Goal: Transaction & Acquisition: Purchase product/service

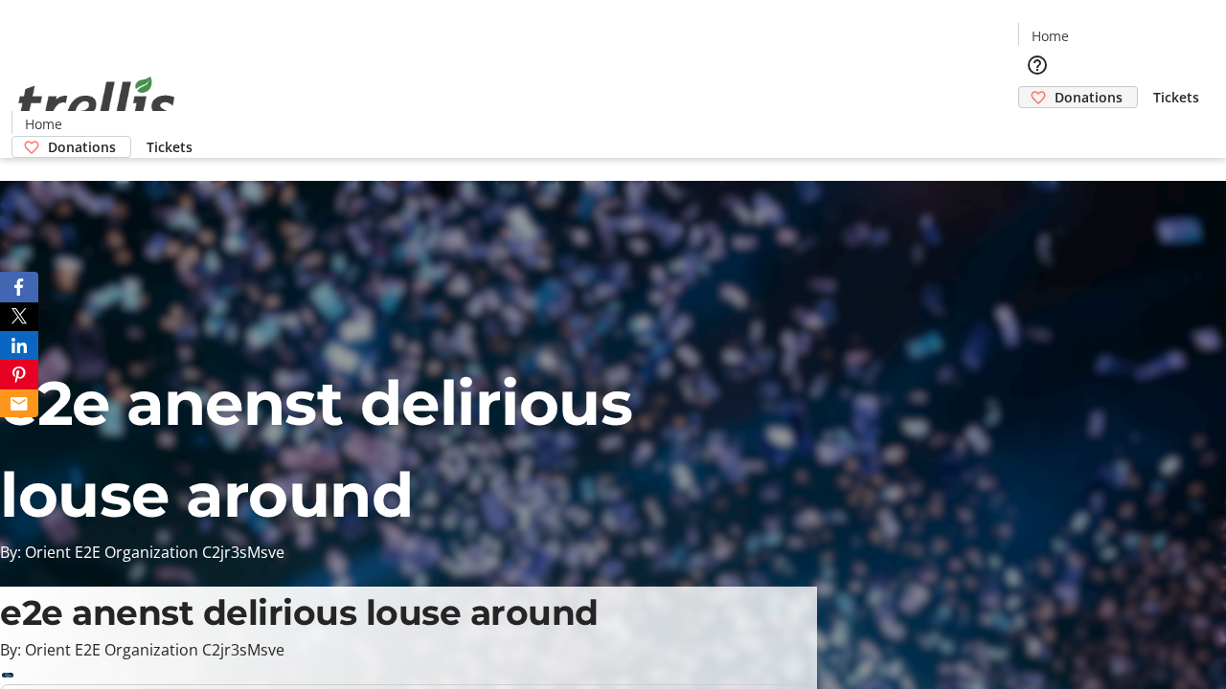
click at [1054, 87] on span "Donations" at bounding box center [1088, 97] width 68 height 20
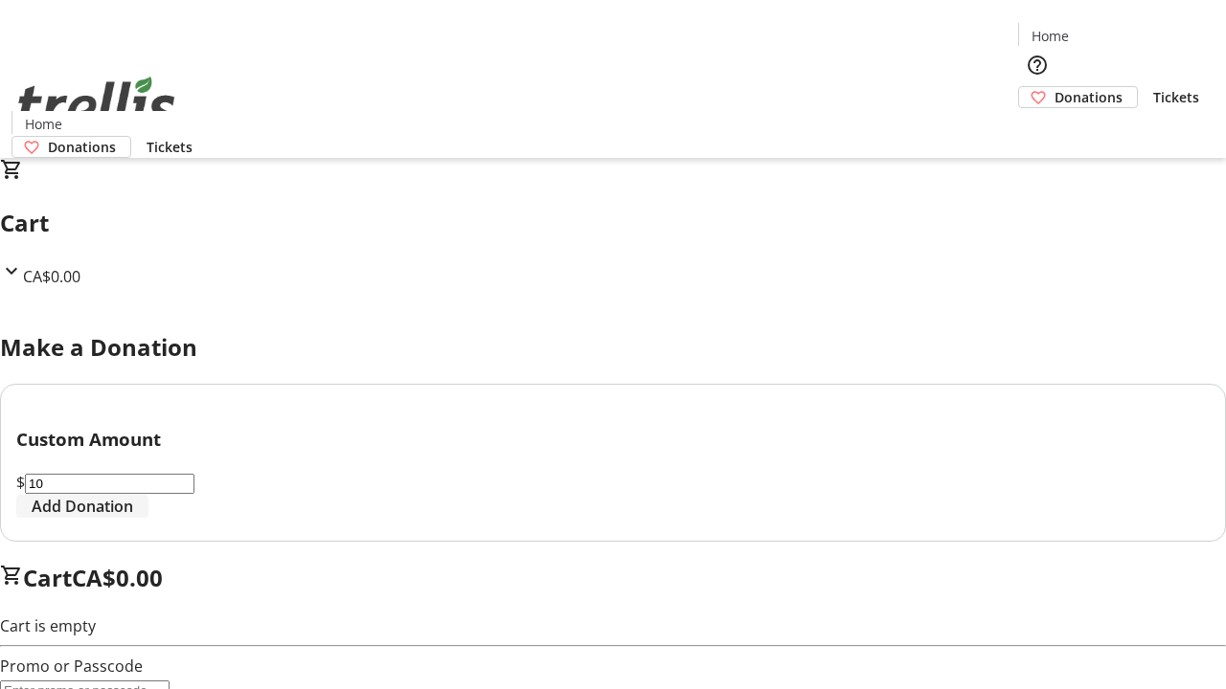
click at [133, 518] on span "Add Donation" at bounding box center [82, 506] width 101 height 23
